Goal: Information Seeking & Learning: Learn about a topic

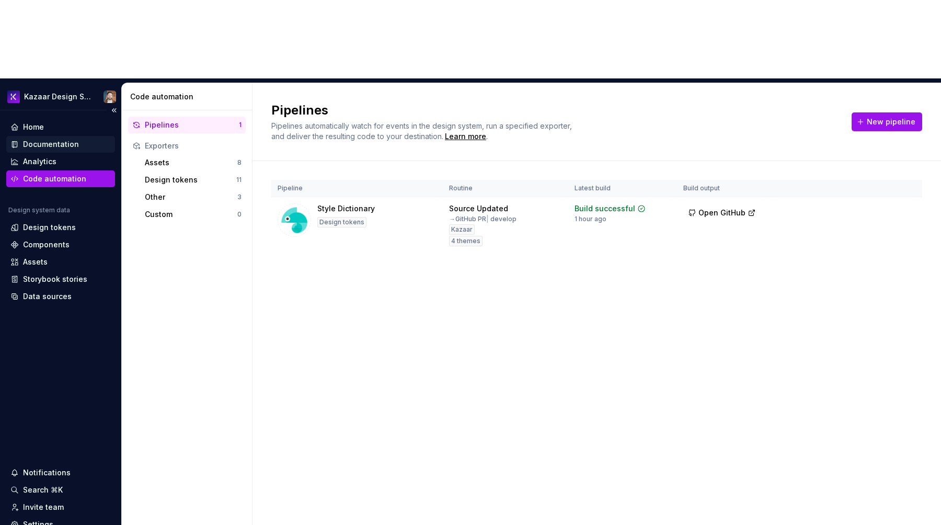
click at [21, 139] on div "Documentation" at bounding box center [60, 144] width 100 height 10
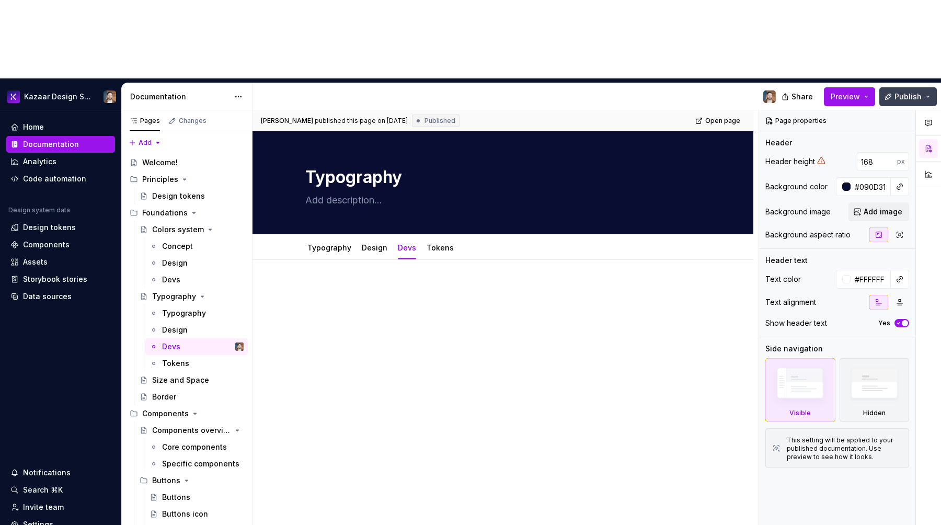
click at [900, 87] on button "Publish" at bounding box center [907, 96] width 57 height 19
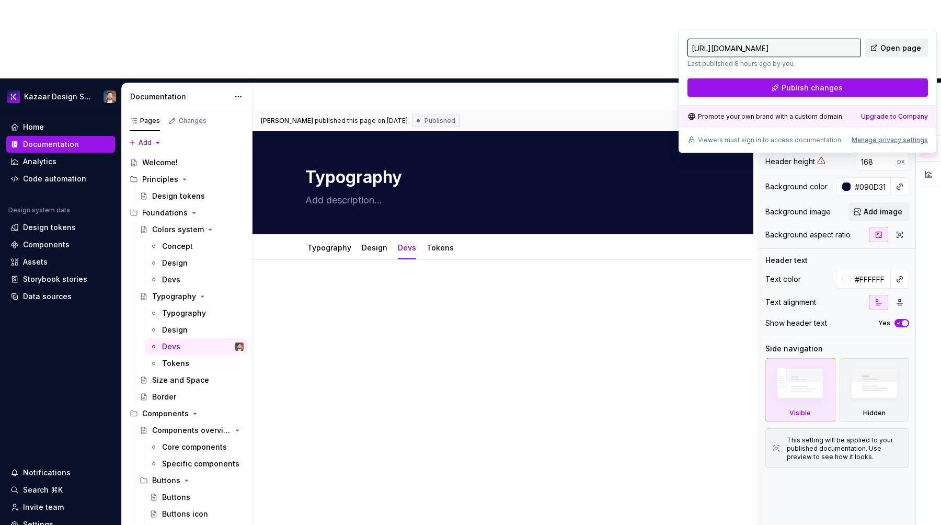
click at [901, 49] on span "Open page" at bounding box center [900, 48] width 41 height 10
click at [174, 358] on div "Tokens" at bounding box center [175, 363] width 27 height 10
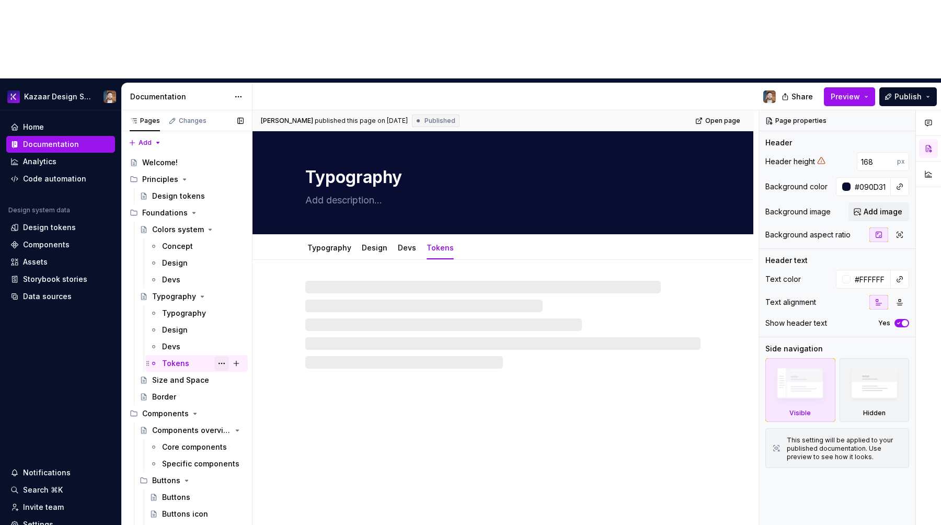
click at [219, 356] on button "Page tree" at bounding box center [221, 363] width 15 height 15
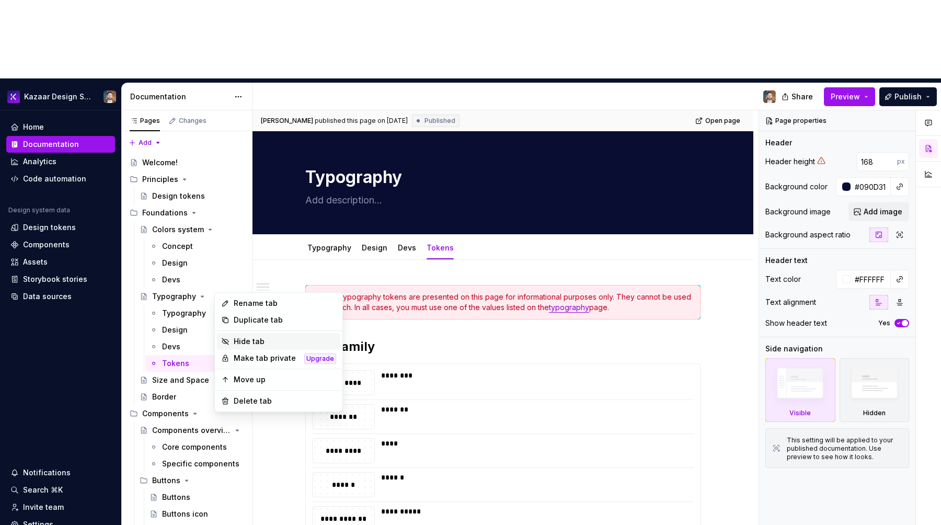
click at [255, 336] on div "Hide tab" at bounding box center [285, 341] width 102 height 10
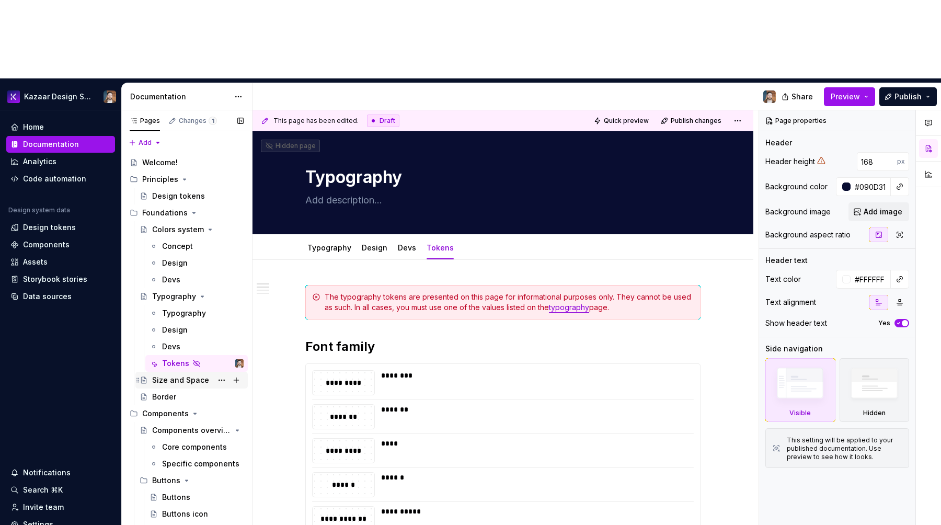
click at [171, 375] on div "Size and Space" at bounding box center [180, 380] width 57 height 10
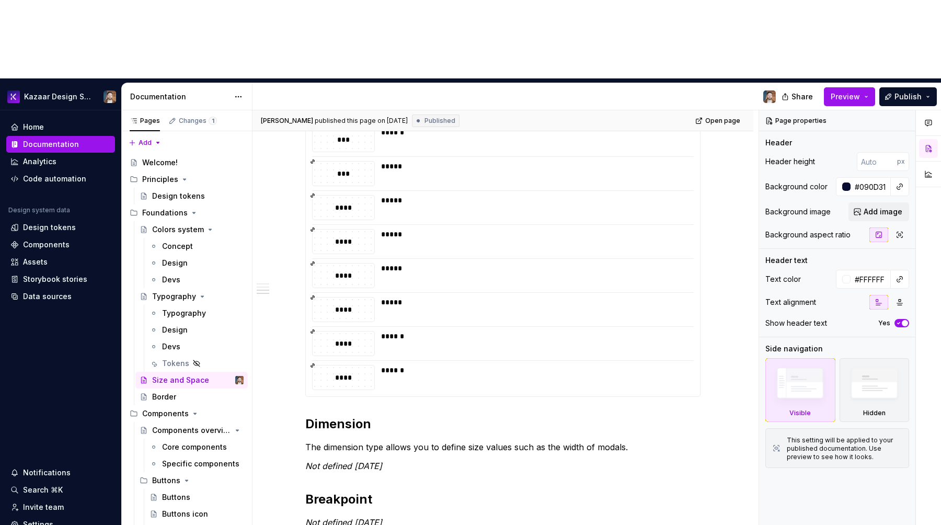
scroll to position [759, 0]
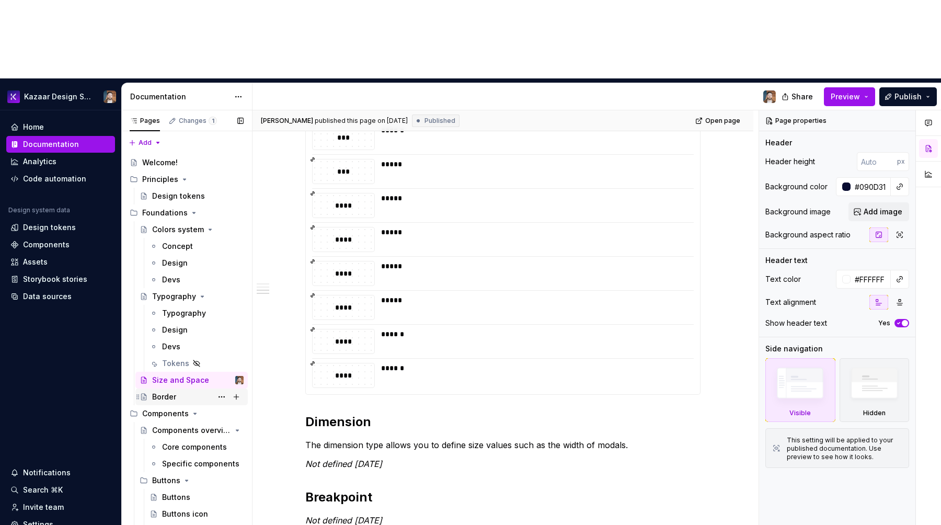
click at [182, 389] on div "Border" at bounding box center [197, 396] width 91 height 15
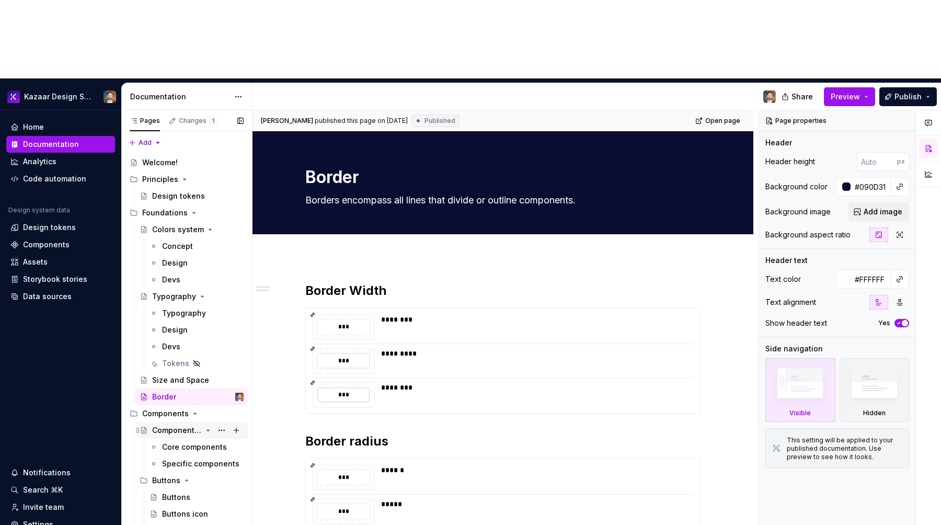
click at [170, 425] on div "Components overview" at bounding box center [177, 430] width 50 height 10
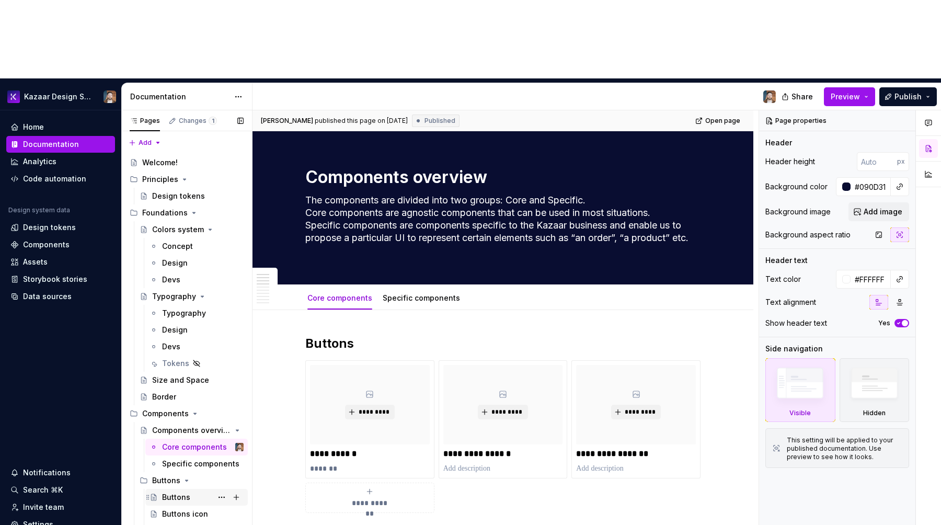
click at [192, 490] on div "Buttons" at bounding box center [203, 497] width 82 height 15
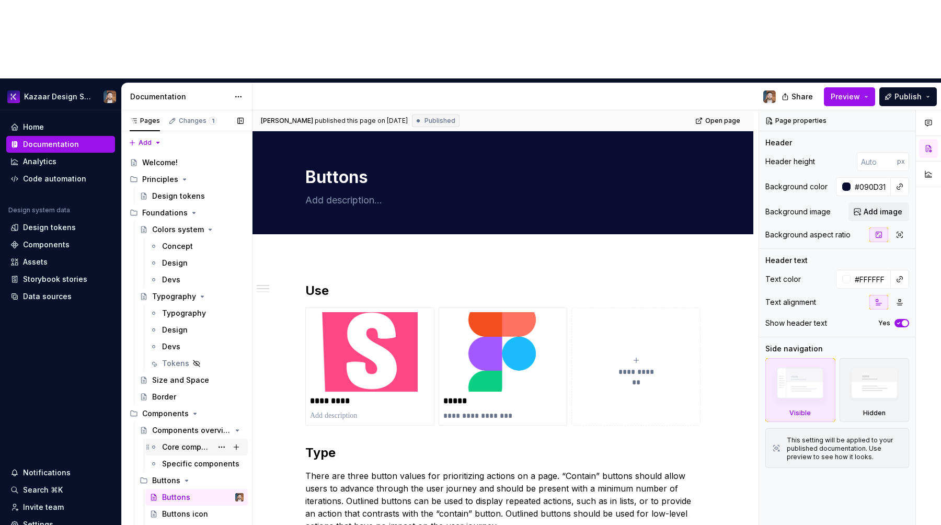
click at [183, 438] on div "Core components" at bounding box center [196, 446] width 102 height 17
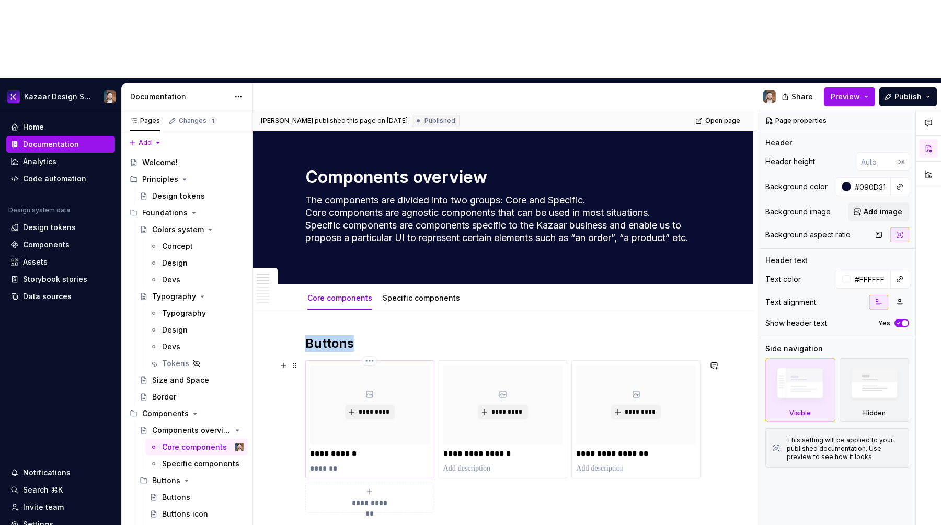
click at [348, 365] on div "*********" at bounding box center [370, 404] width 120 height 79
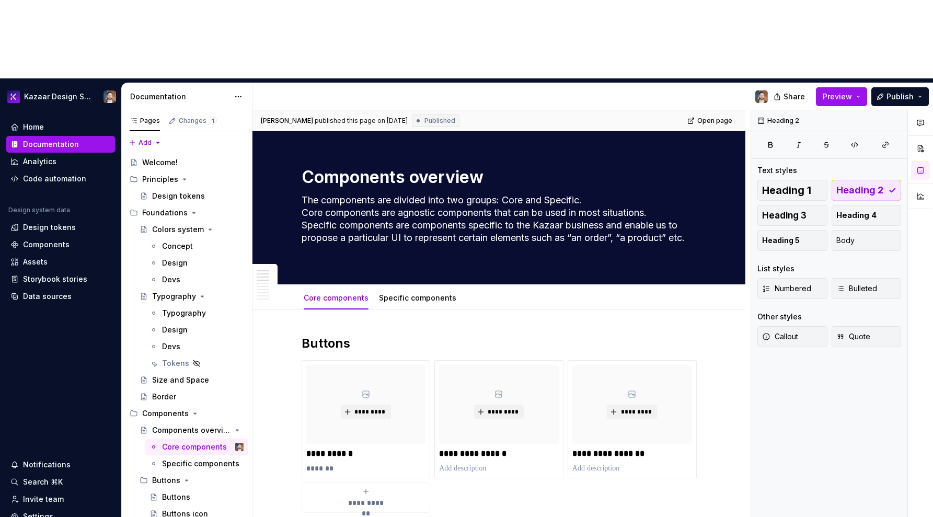
click at [600, 83] on div at bounding box center [514, 96] width 524 height 27
click at [892, 87] on button "Publish" at bounding box center [899, 96] width 57 height 19
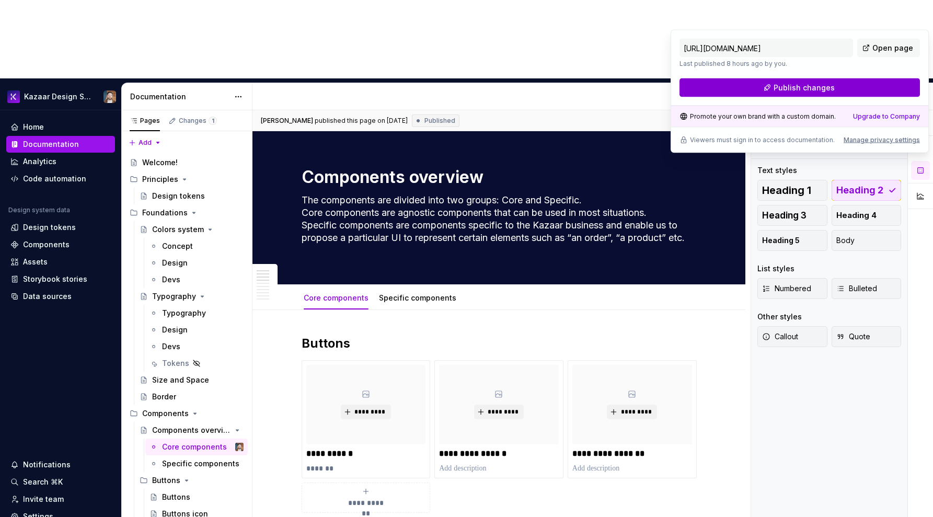
click at [818, 79] on button "Publish changes" at bounding box center [799, 87] width 240 height 19
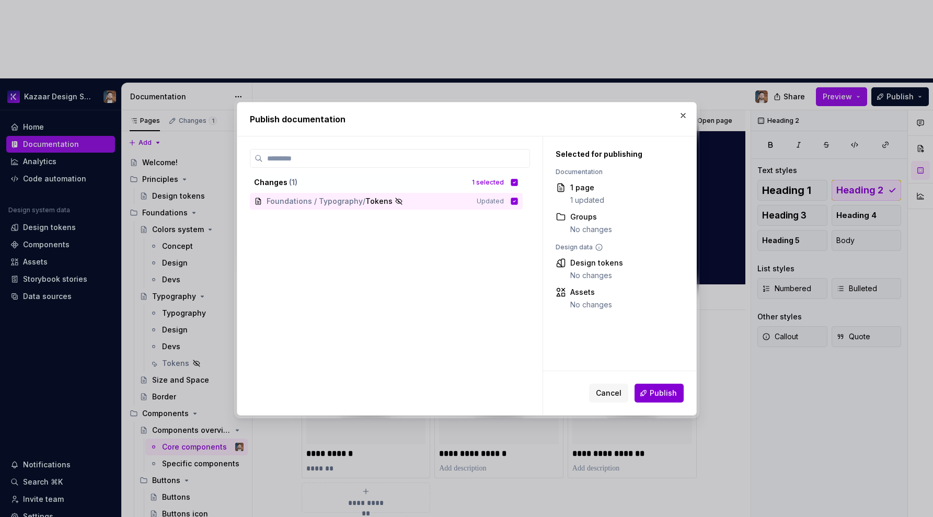
click at [652, 388] on span "Publish" at bounding box center [663, 393] width 27 height 10
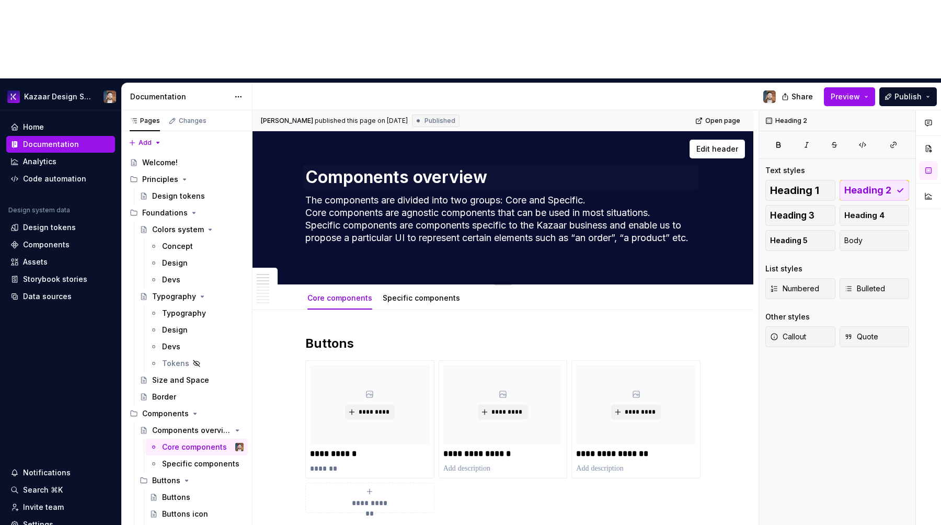
type textarea "*"
